Goal: Find contact information: Find contact information

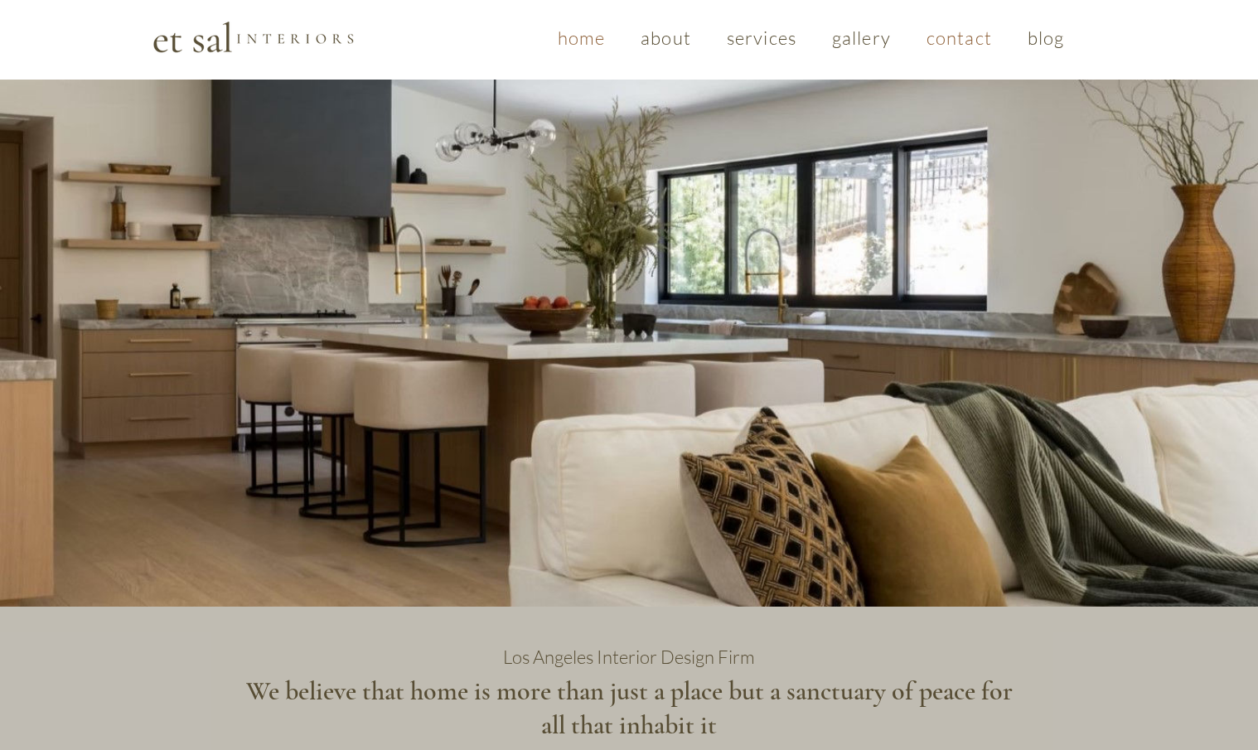
click at [947, 36] on span "contact" at bounding box center [958, 38] width 65 height 22
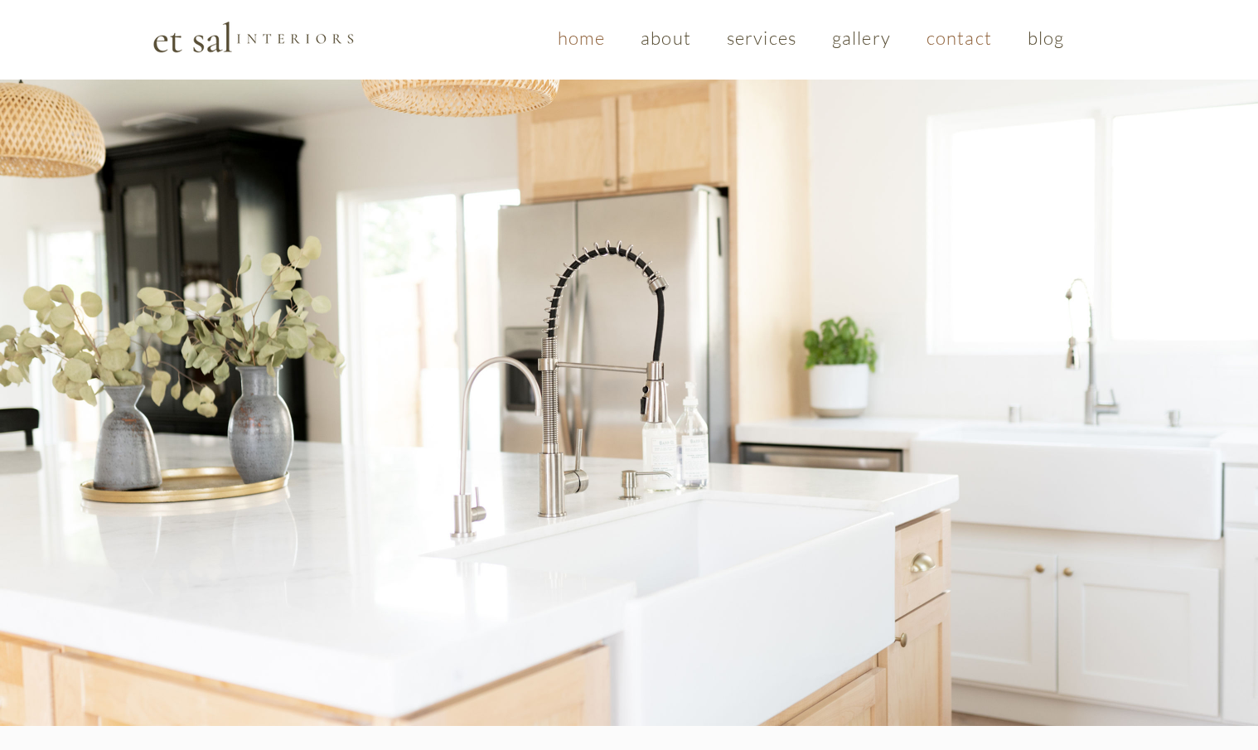
click at [587, 41] on span "home" at bounding box center [581, 38] width 47 height 22
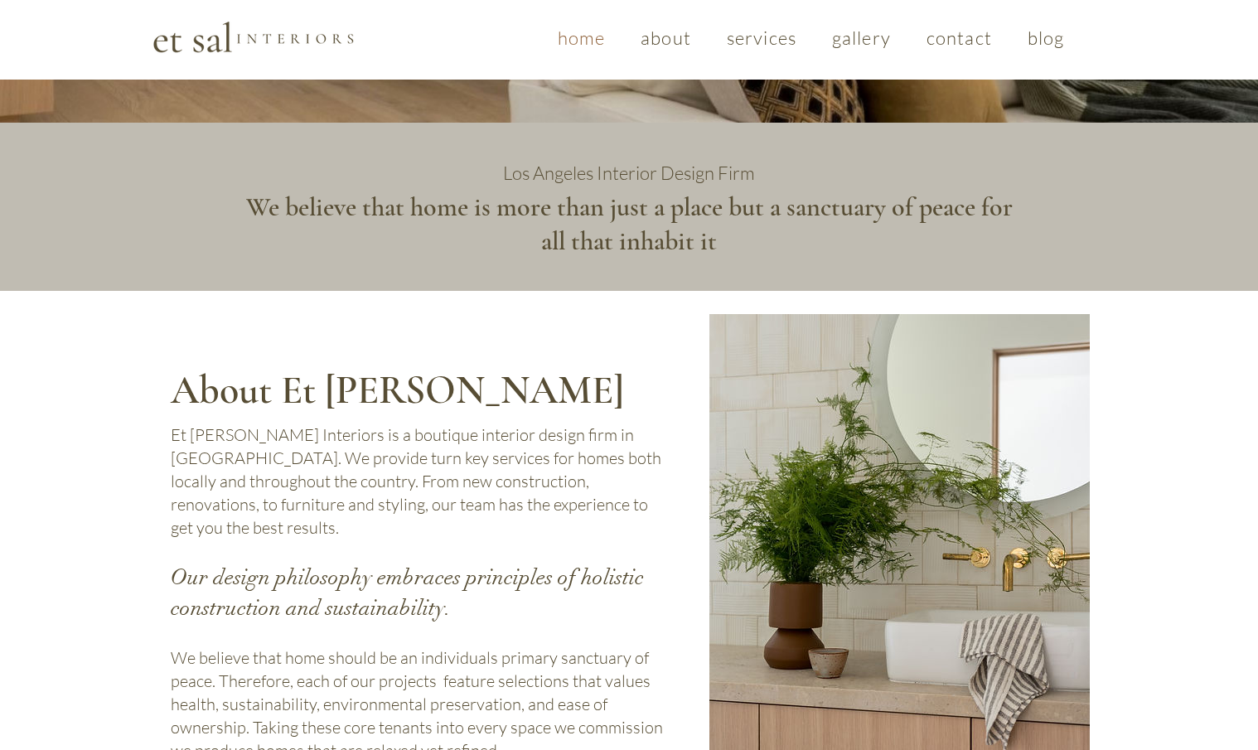
scroll to position [446, 0]
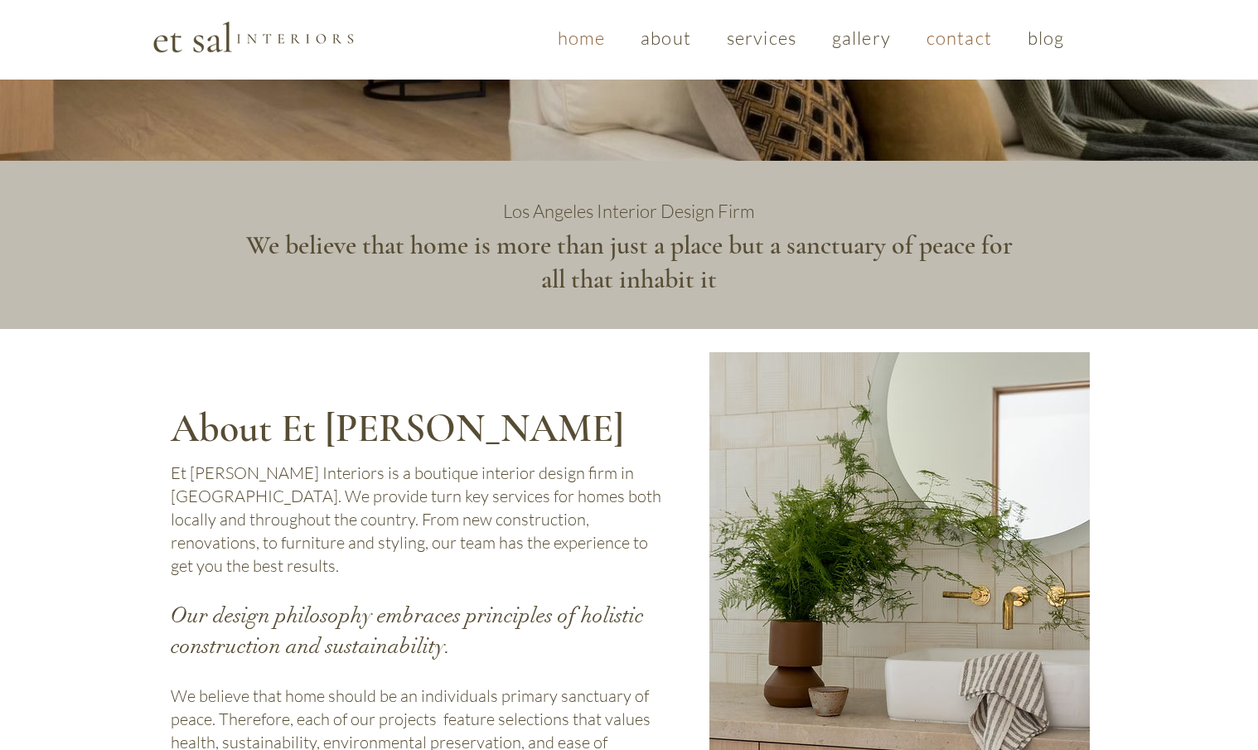
click at [958, 38] on span "contact" at bounding box center [958, 38] width 65 height 22
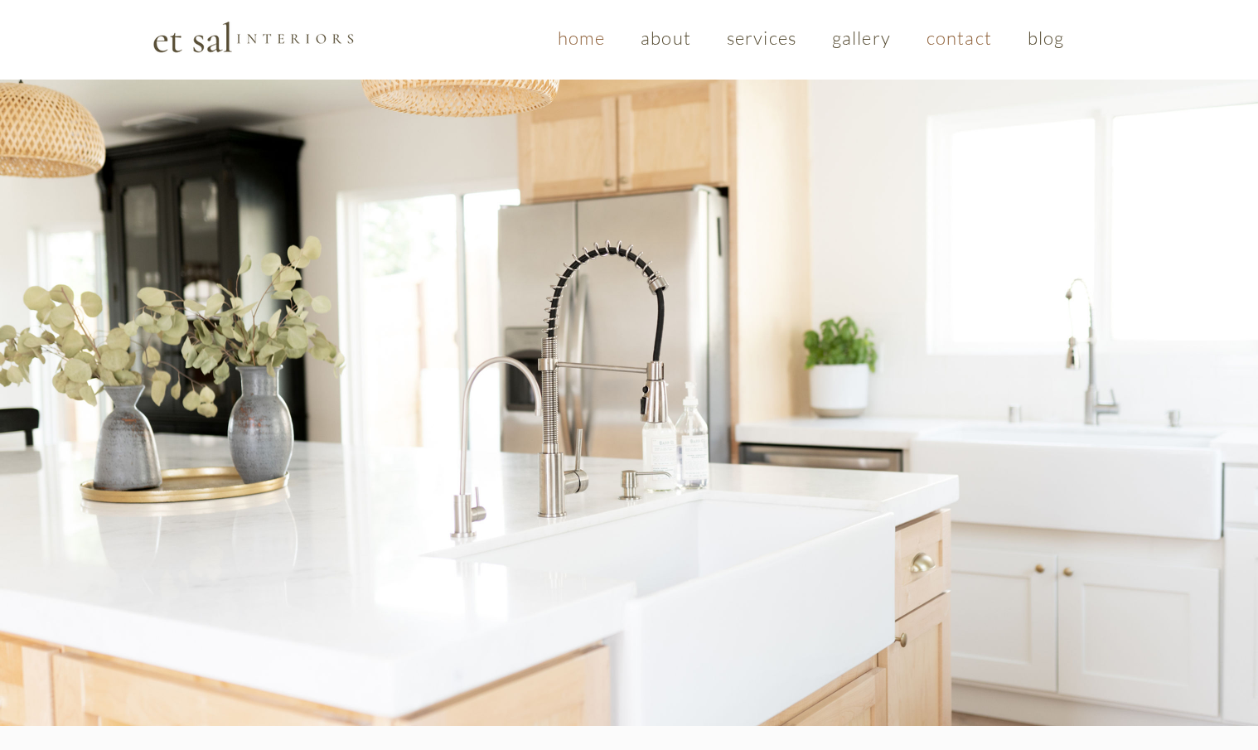
click at [575, 38] on span "home" at bounding box center [581, 38] width 47 height 22
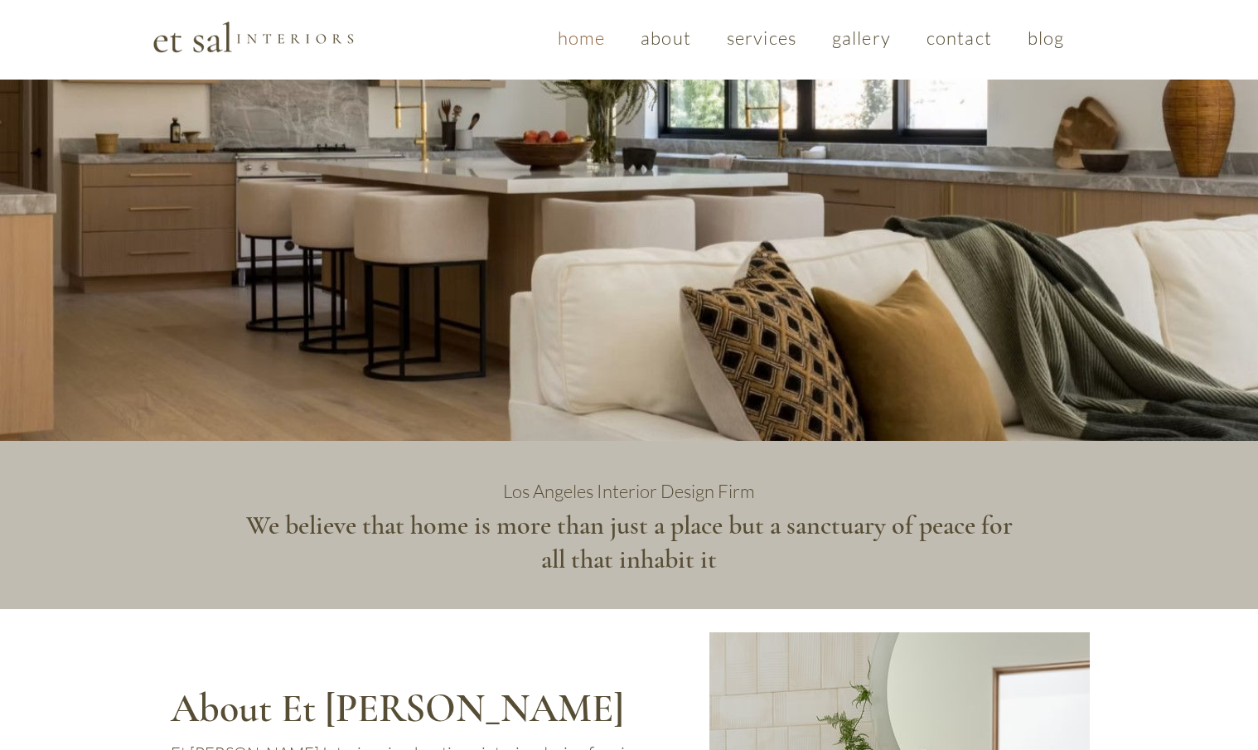
scroll to position [170, 0]
